Goal: Task Accomplishment & Management: Use online tool/utility

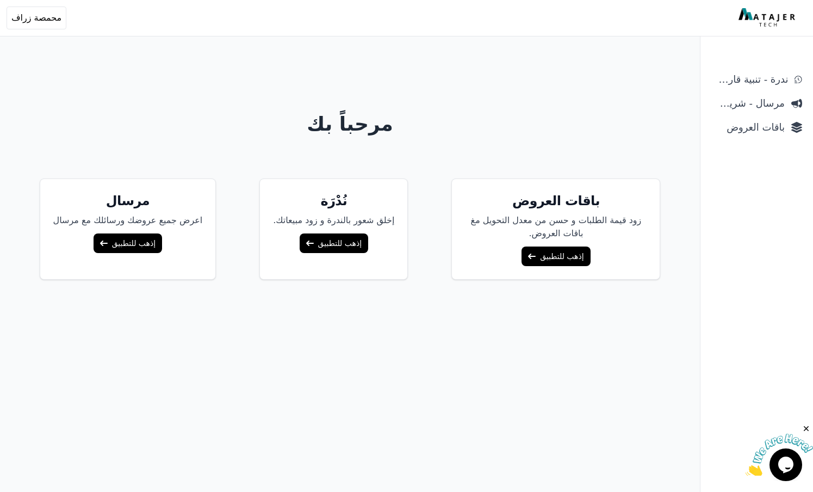
click at [539, 252] on link "إذهب للتطبيق" at bounding box center [556, 256] width 69 height 20
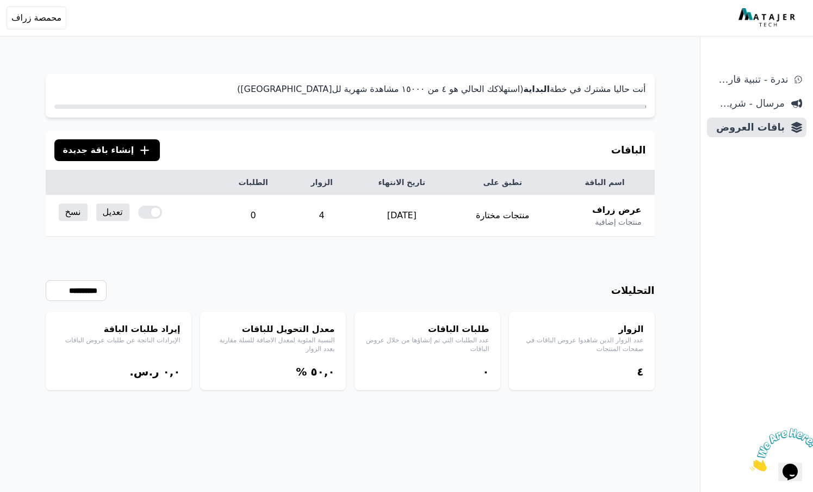
click at [117, 145] on span "إنشاء باقة جديدة" at bounding box center [98, 150] width 71 height 13
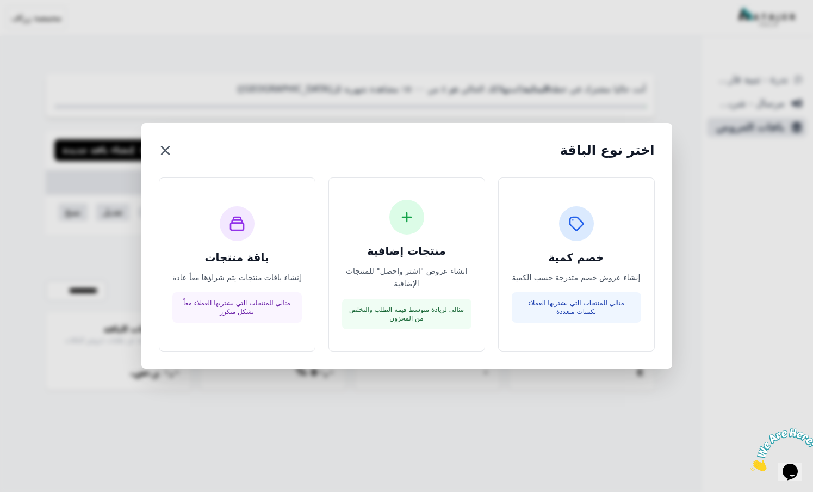
click at [166, 148] on button "×" at bounding box center [166, 150] width 14 height 20
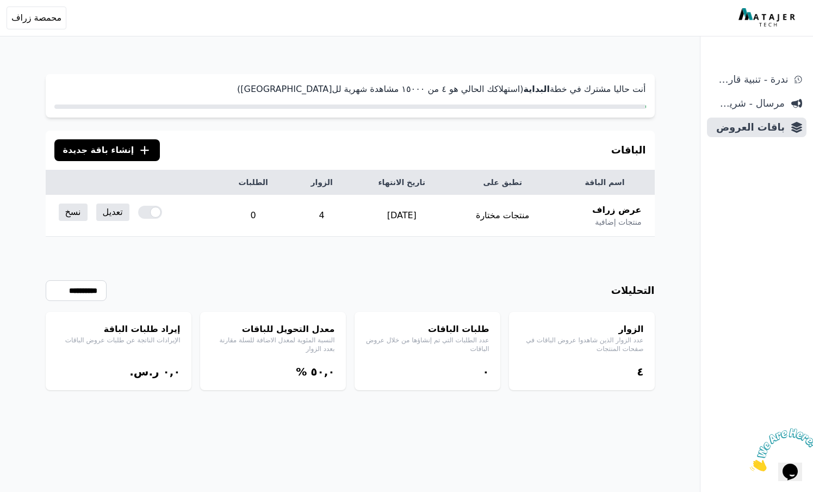
click at [138, 152] on icon ".cls-1{fill:none;stroke:#fff;stroke-linecap:round;stroke-linejoin:round;stroke-…" at bounding box center [144, 150] width 13 height 13
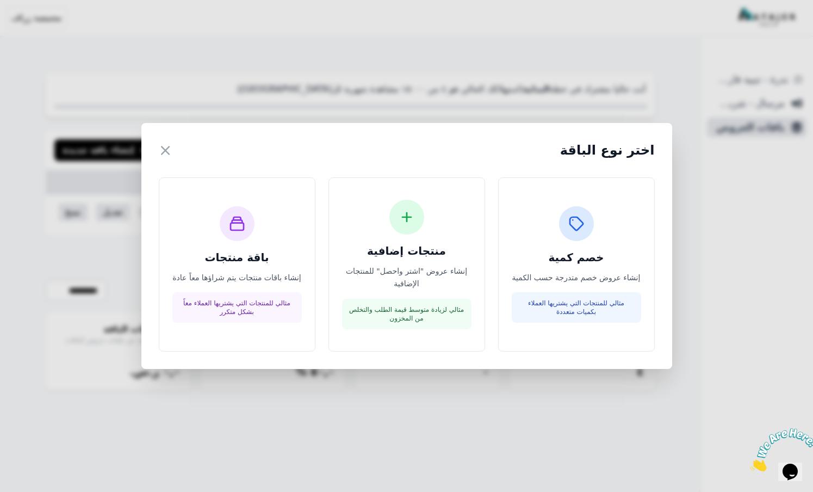
click at [408, 51] on div "اختر نوع الباقة × خصم كمية إنشاء عروض خصم متدرجة حسب الكمية مثالي للمنتجات التي…" at bounding box center [406, 246] width 813 height 492
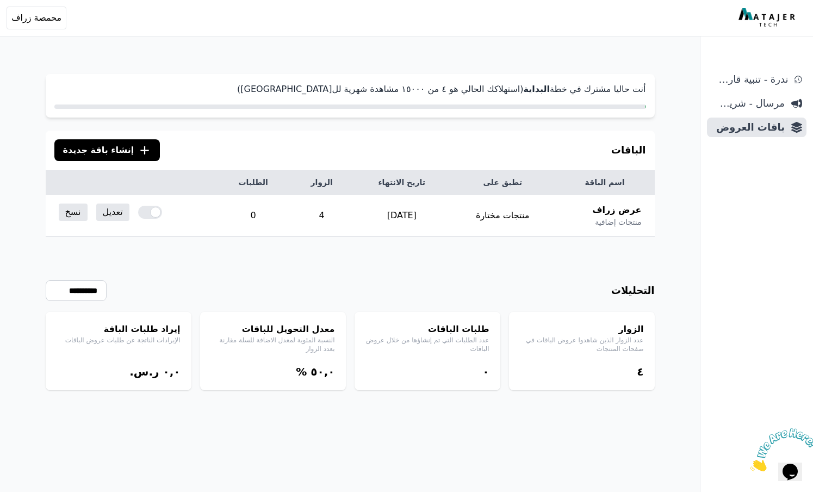
click at [104, 148] on span "إنشاء باقة جديدة" at bounding box center [98, 150] width 71 height 13
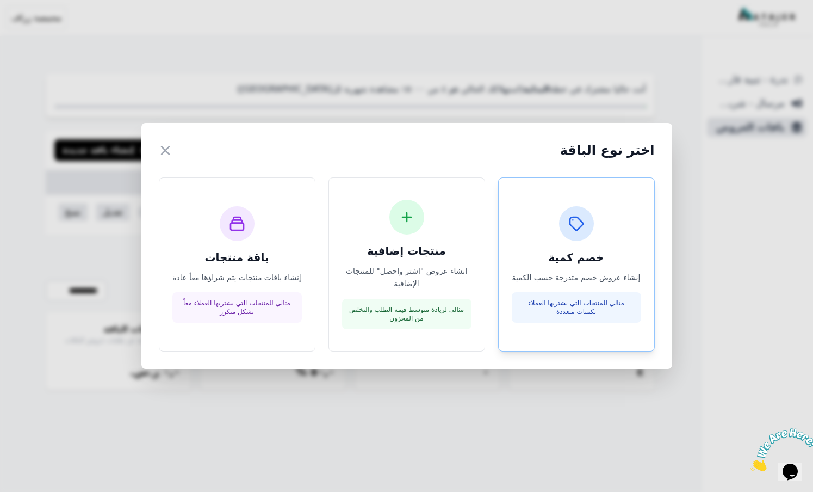
click at [597, 232] on div "خصم كمية إنشاء عروض خصم متدرجة حسب الكمية مثالي للمنتجات التي يشتريها العملاء ب…" at bounding box center [576, 264] width 129 height 117
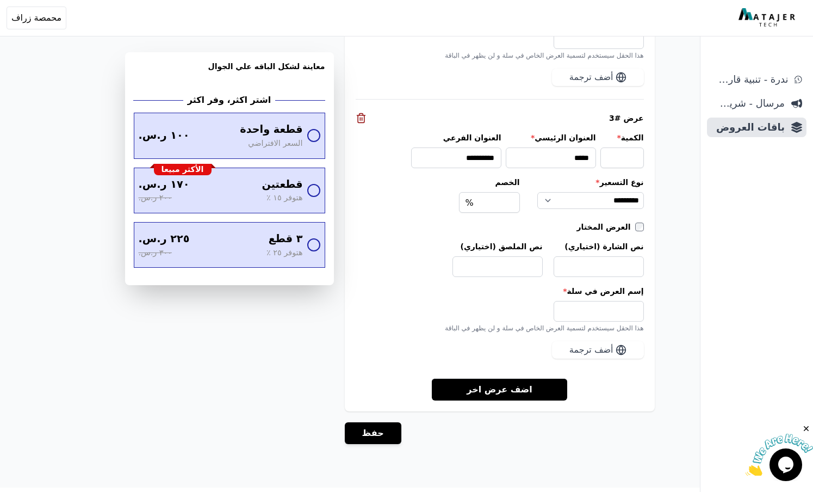
scroll to position [1400, 0]
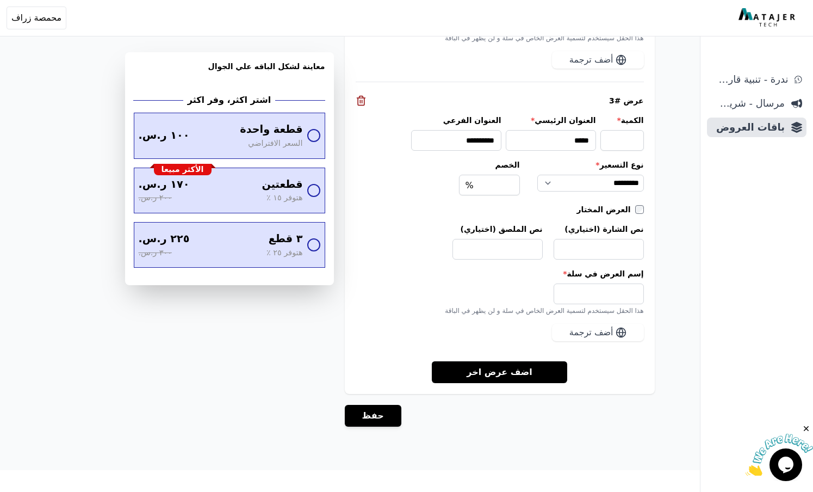
click at [587, 333] on span "أضف ترجمة" at bounding box center [591, 332] width 44 height 13
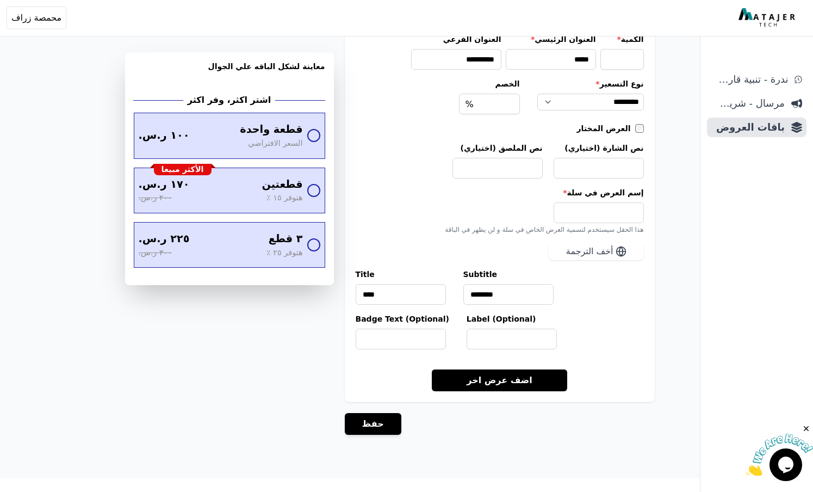
scroll to position [1490, 0]
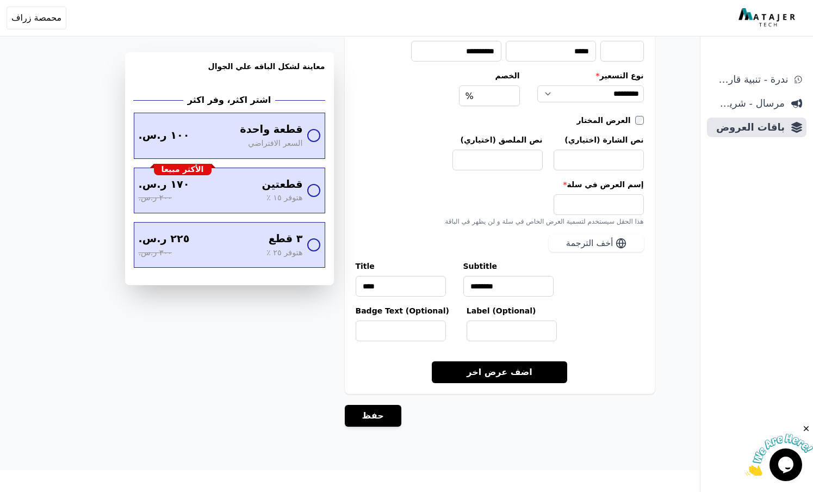
click at [604, 243] on span "أخف الترجمة" at bounding box center [589, 243] width 47 height 13
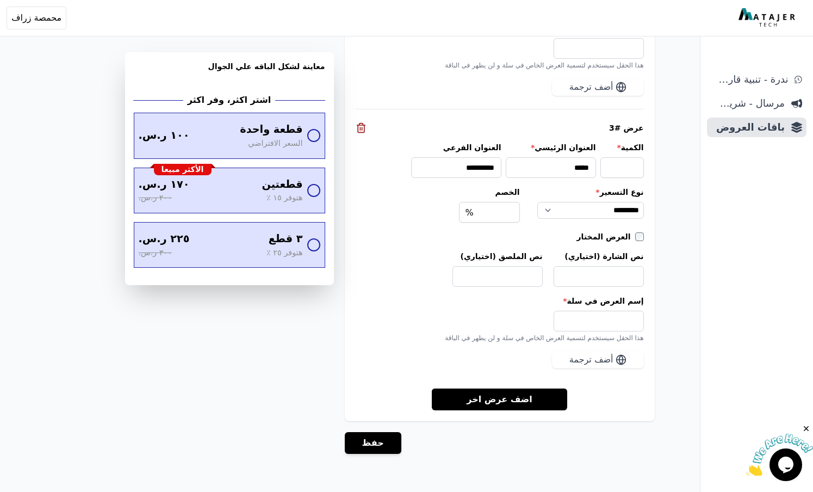
scroll to position [1373, 0]
click at [507, 387] on link "اضف عرض اخر" at bounding box center [499, 398] width 135 height 22
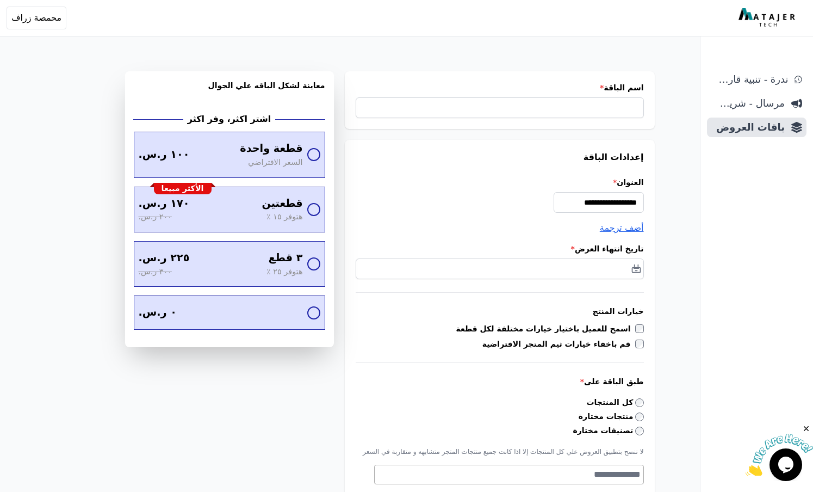
scroll to position [0, 0]
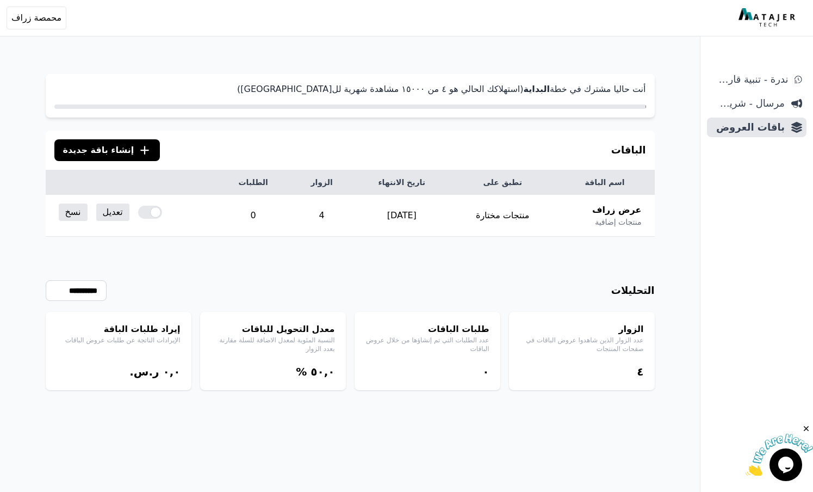
click at [117, 150] on span "إنشاء باقة جديدة" at bounding box center [98, 150] width 71 height 13
click at [81, 279] on div "**********" at bounding box center [350, 313] width 609 height 153
click at [85, 286] on select "**********" at bounding box center [76, 290] width 61 height 21
click at [116, 148] on span "إنشاء باقة جديدة" at bounding box center [98, 150] width 71 height 13
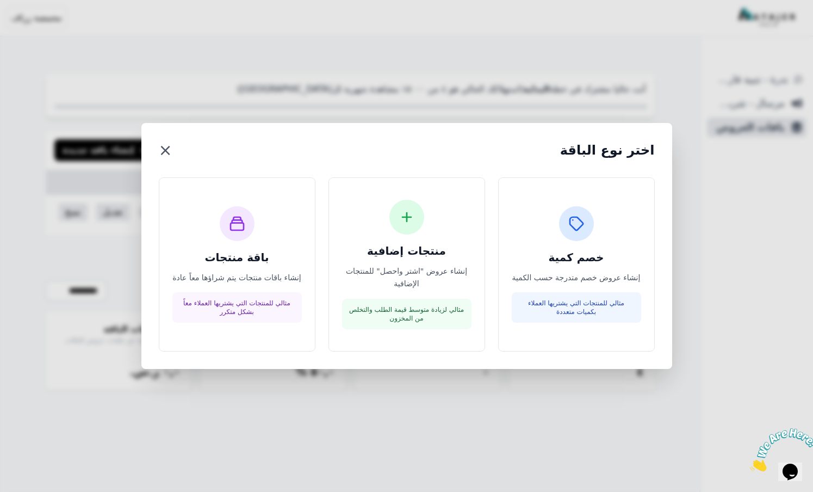
click at [163, 150] on button "×" at bounding box center [166, 150] width 14 height 20
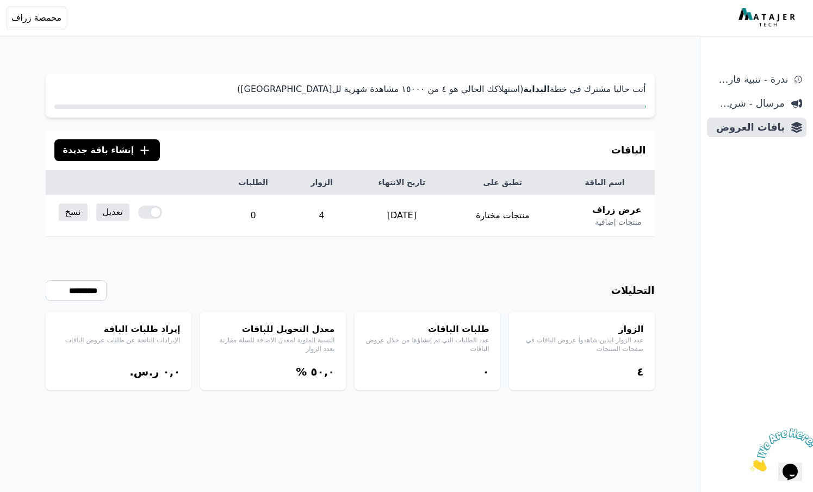
click at [109, 147] on span "إنشاء باقة جديدة" at bounding box center [98, 150] width 71 height 13
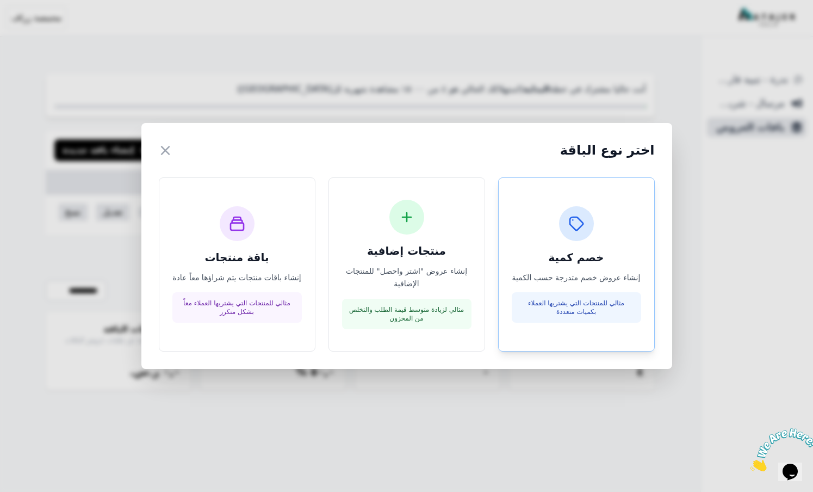
click at [611, 257] on h3 "خصم كمية" at bounding box center [576, 257] width 129 height 15
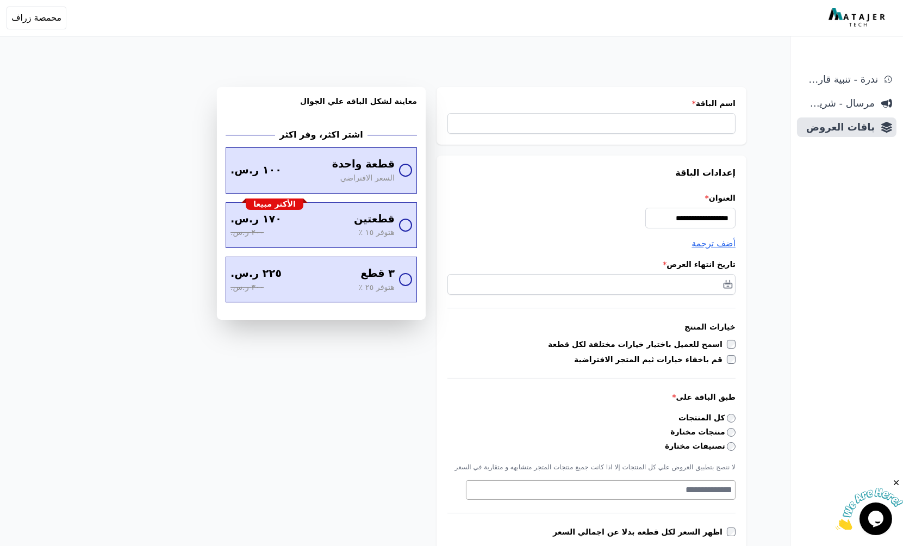
click at [812, 477] on div "ندرة - تنبية قارب علي النفاذ مرسال - شريط دعاية باقات العروض" at bounding box center [847, 308] width 113 height 476
click at [812, 480] on icon "إغلاق" at bounding box center [896, 482] width 10 height 10
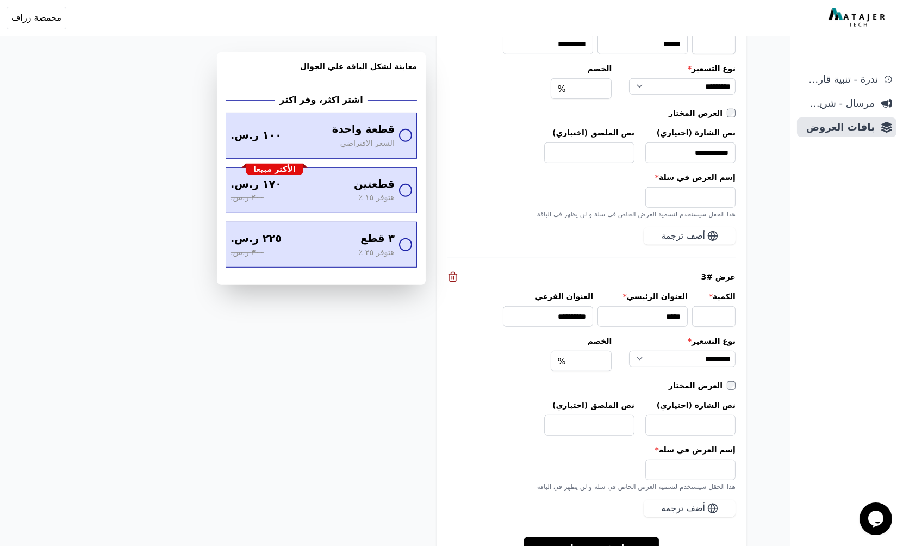
scroll to position [1334, 0]
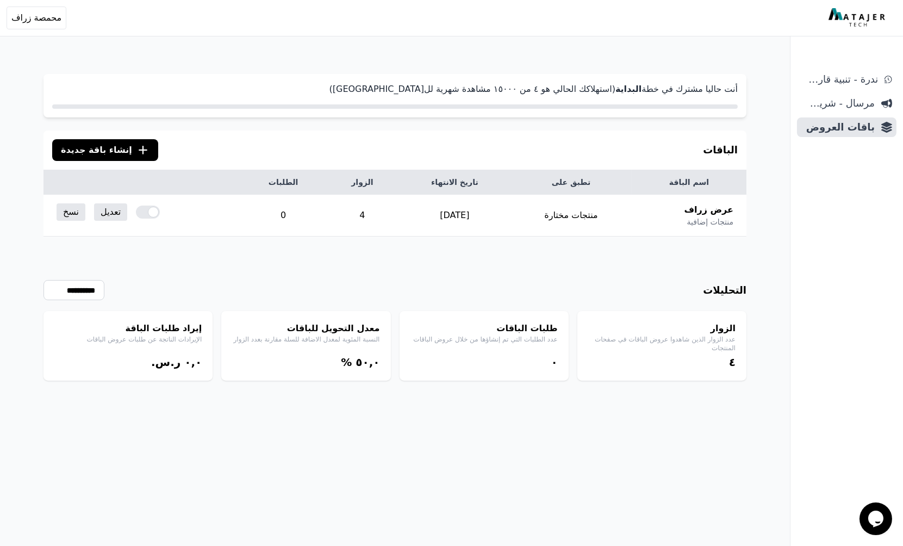
click at [119, 145] on span "إنشاء باقة جديدة" at bounding box center [96, 150] width 71 height 13
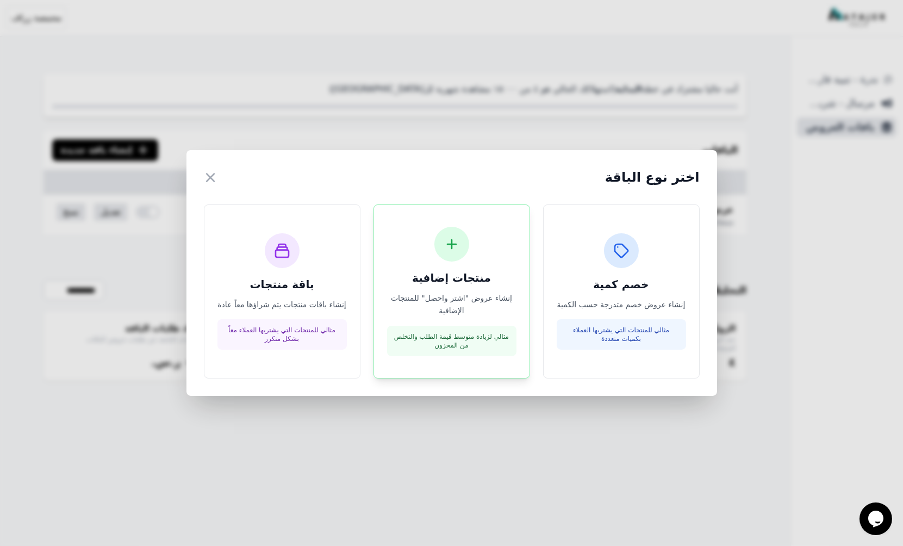
click at [463, 308] on p "إنشاء عروض "اشتر واحصل" للمنتجات الإضافية" at bounding box center [451, 304] width 129 height 25
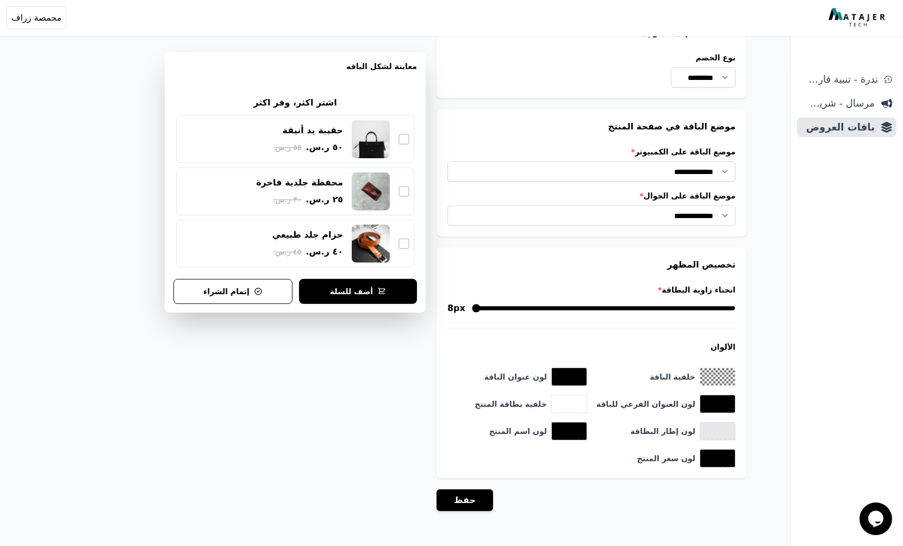
scroll to position [790, 0]
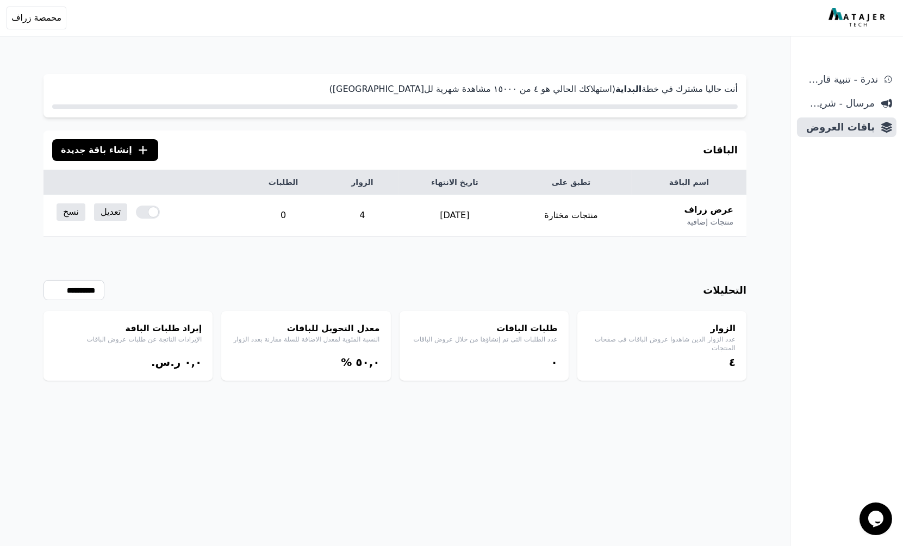
click at [114, 148] on span "إنشاء باقة جديدة" at bounding box center [96, 150] width 71 height 13
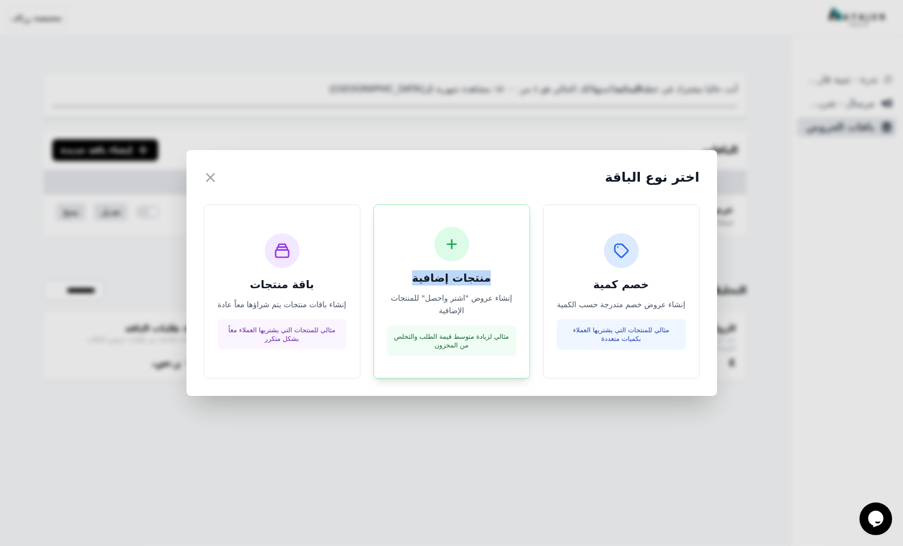
drag, startPoint x: 501, startPoint y: 274, endPoint x: 404, endPoint y: 277, distance: 97.9
click at [404, 277] on h3 "منتجات إضافية" at bounding box center [451, 277] width 129 height 15
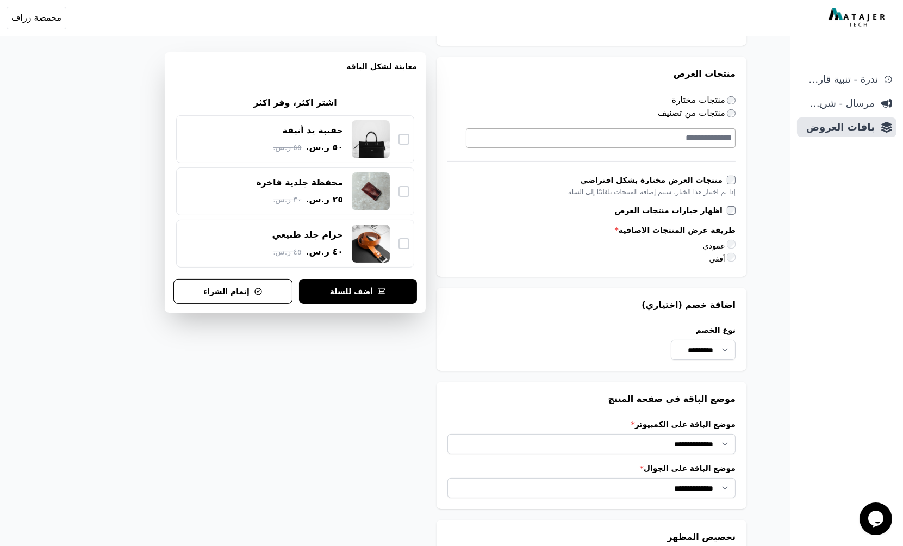
scroll to position [790, 0]
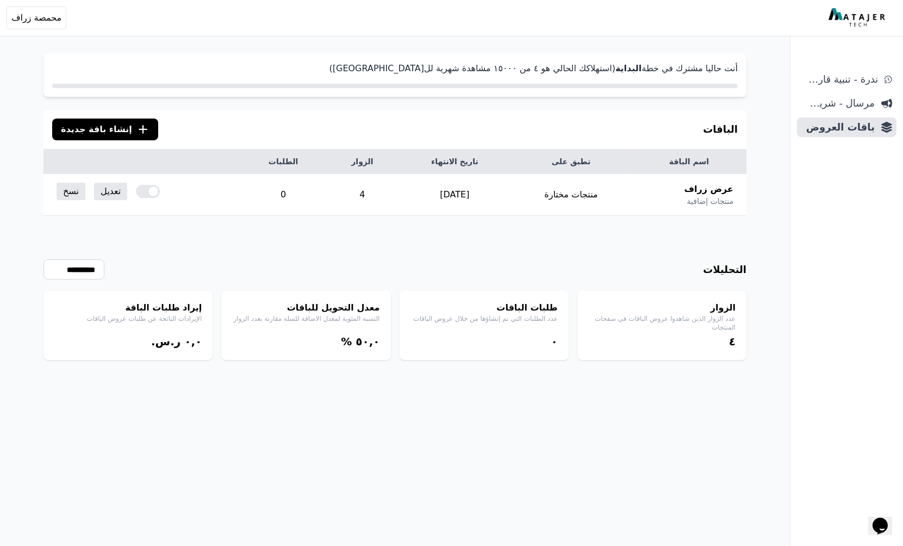
scroll to position [28, 0]
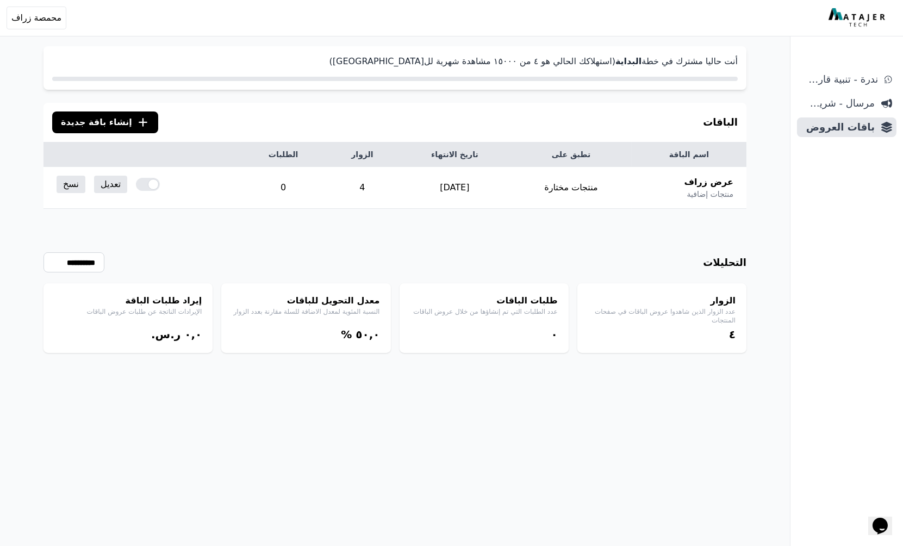
click at [137, 122] on icon ".cls-1{fill:none;stroke:#fff;stroke-linecap:round;stroke-linejoin:round;stroke-…" at bounding box center [143, 122] width 13 height 13
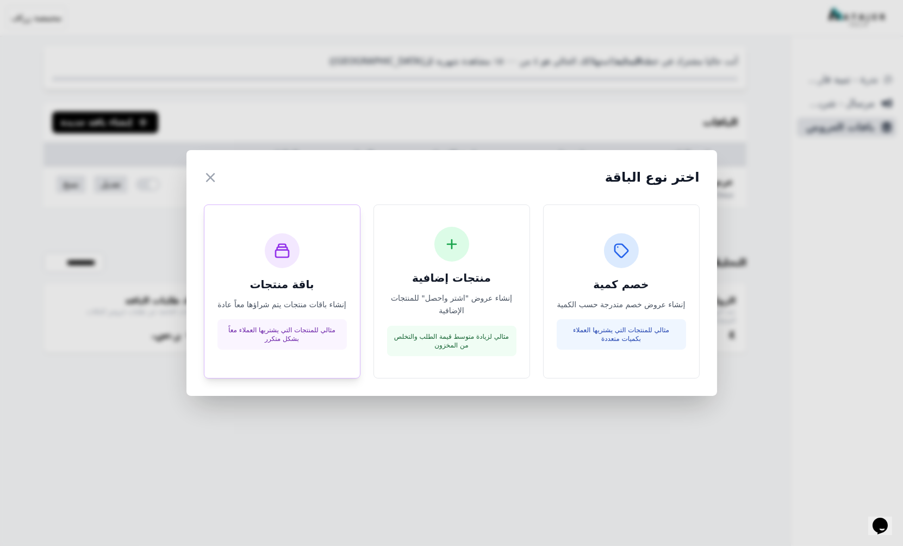
click at [303, 290] on h3 "باقة منتجات" at bounding box center [282, 284] width 129 height 15
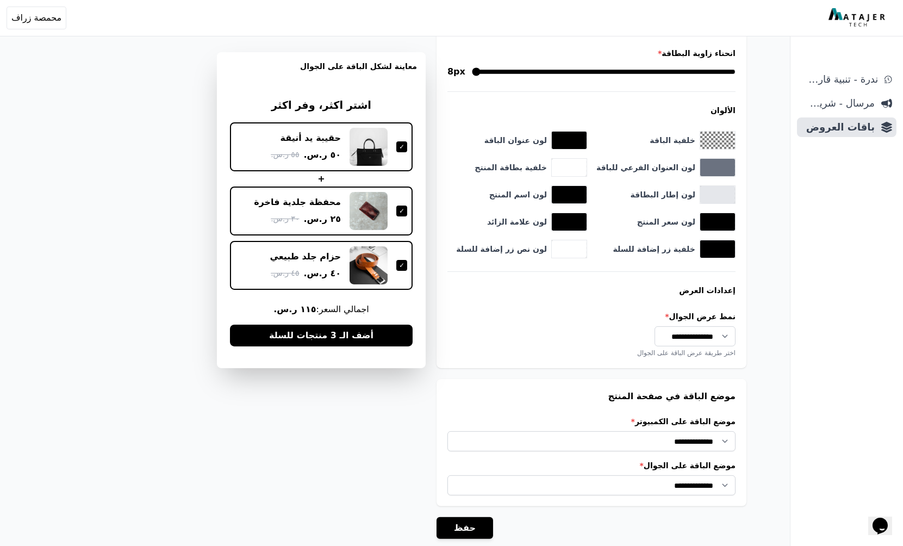
scroll to position [659, 0]
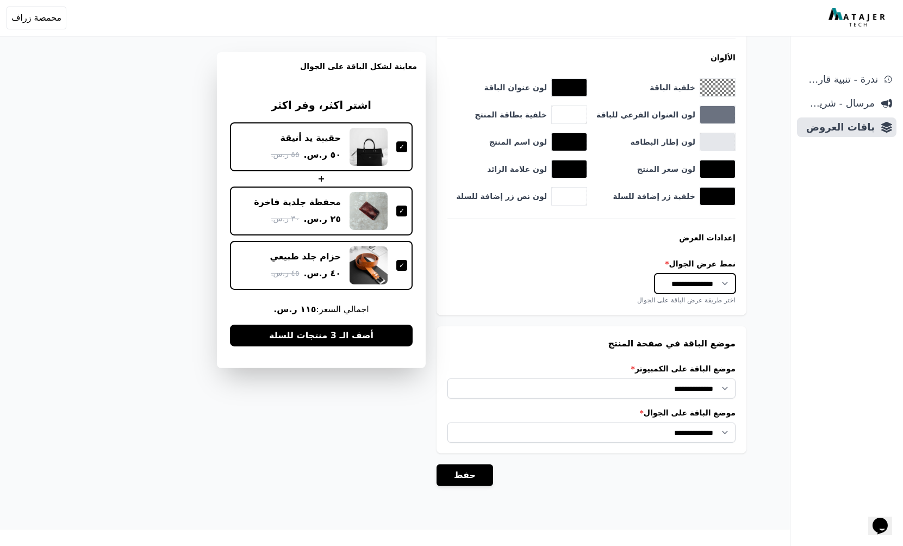
click at [690, 278] on select "**********" at bounding box center [695, 284] width 81 height 20
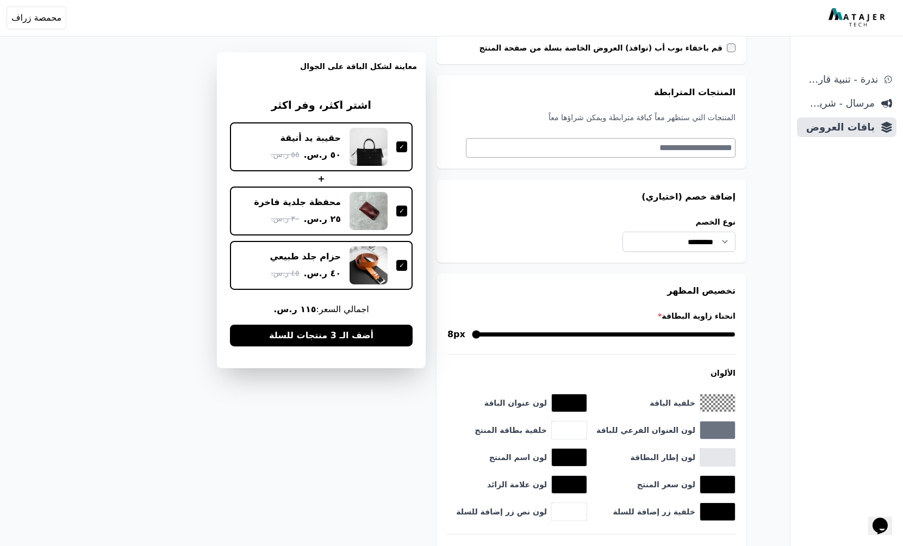
scroll to position [343, 0]
click at [674, 249] on select "**********" at bounding box center [679, 242] width 113 height 20
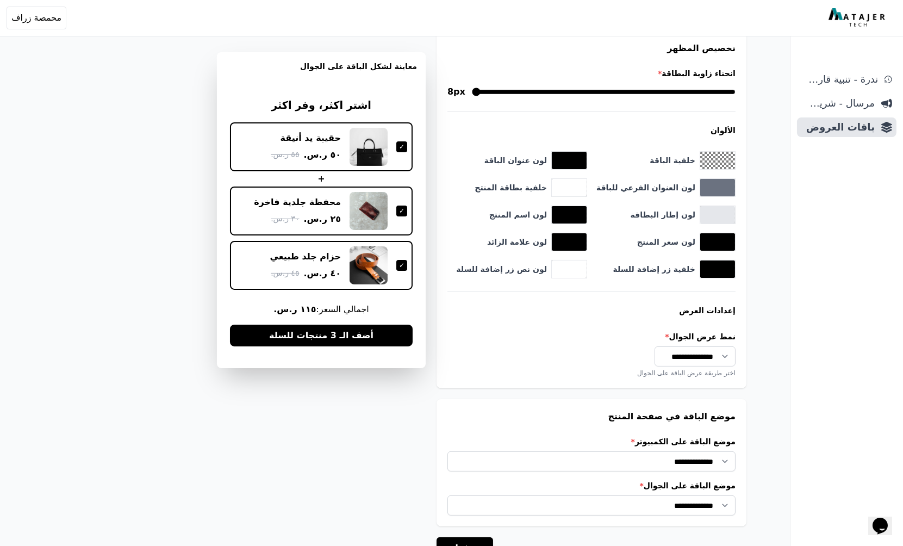
scroll to position [659, 0]
